Goal: Information Seeking & Learning: Learn about a topic

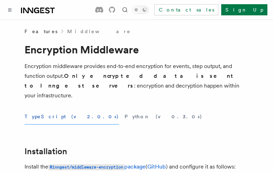
click at [46, 109] on button "TypeScript (v2.0.0+)" at bounding box center [71, 117] width 94 height 16
click at [124, 109] on button "Python (v0.3.0+)" at bounding box center [163, 117] width 78 height 16
